Goal: Task Accomplishment & Management: Manage account settings

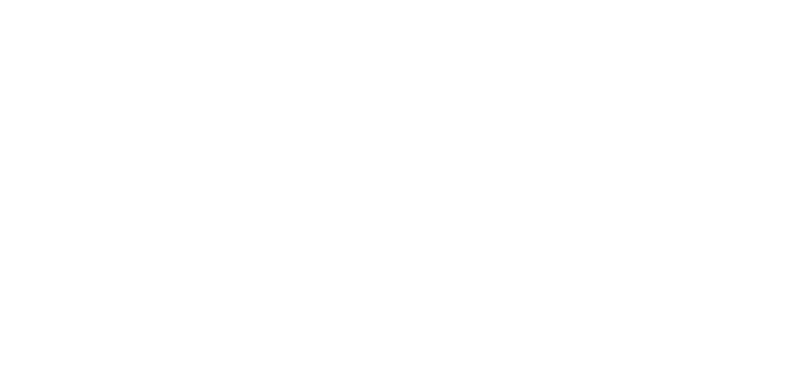
click at [442, 4] on html at bounding box center [406, 2] width 812 height 4
click at [446, 1] on html at bounding box center [406, 2] width 812 height 4
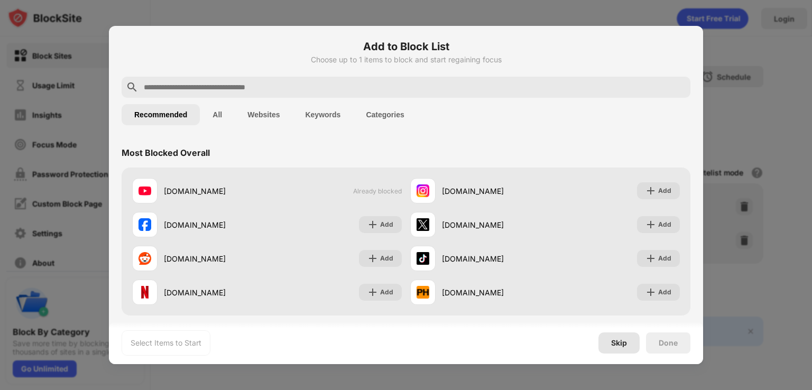
click at [621, 337] on div "Skip" at bounding box center [618, 342] width 41 height 21
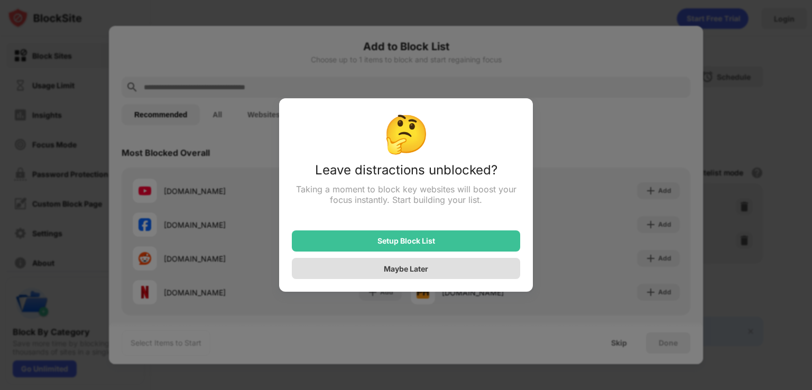
click at [468, 275] on div "Maybe Later" at bounding box center [406, 268] width 228 height 21
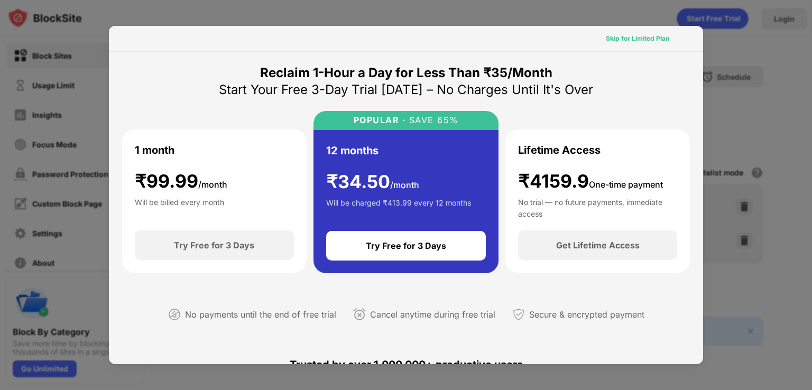
click at [627, 42] on div "Skip for Limited Plan" at bounding box center [637, 38] width 63 height 11
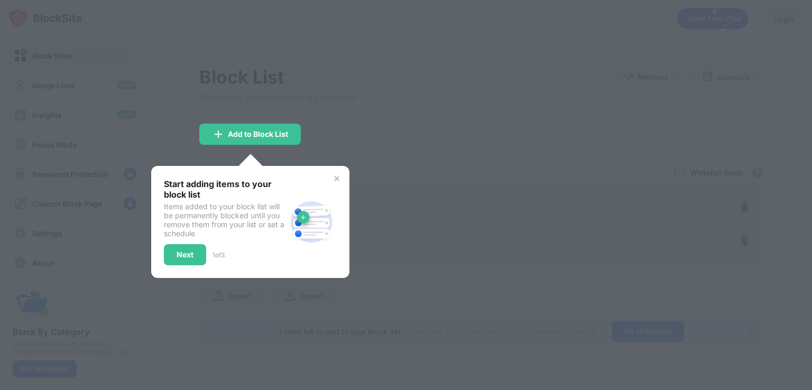
click at [515, 72] on div at bounding box center [406, 195] width 812 height 390
click at [336, 173] on div "Start adding items to your block list Items added to your block list will be pe…" at bounding box center [250, 222] width 198 height 112
click at [335, 179] on img at bounding box center [336, 178] width 8 height 8
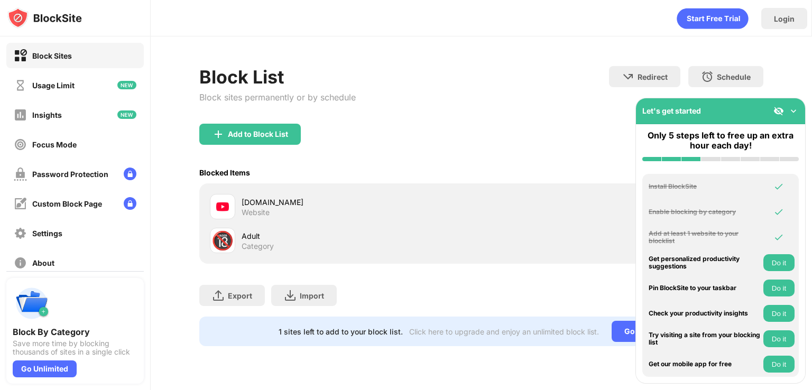
click at [794, 108] on img at bounding box center [793, 111] width 11 height 11
